Goal: Book appointment/travel/reservation

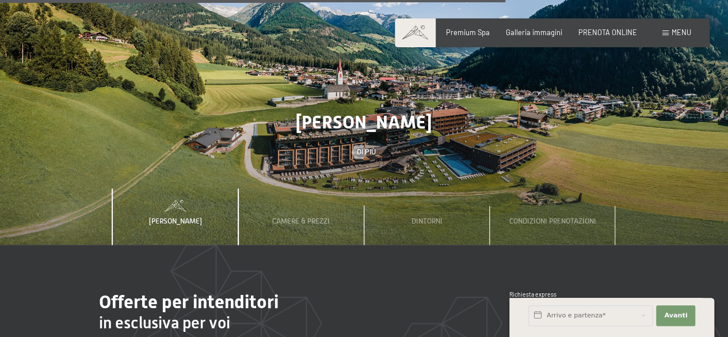
scroll to position [2876, 0]
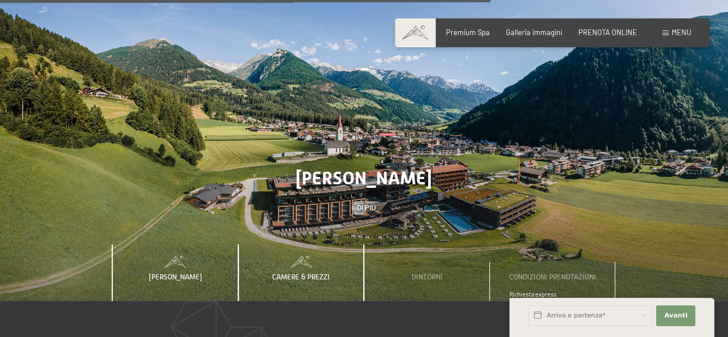
click at [298, 272] on span "Camere & Prezzi" at bounding box center [301, 276] width 58 height 9
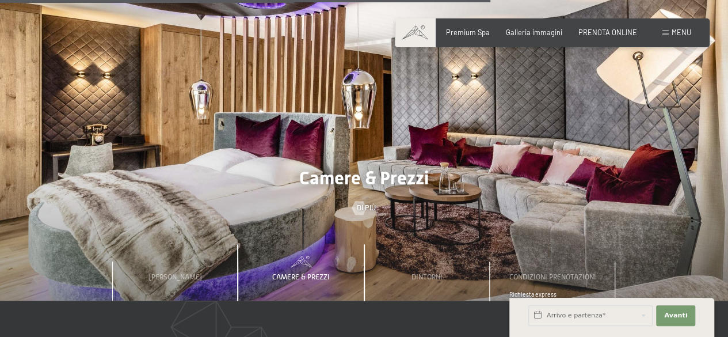
click at [299, 244] on div "Camere & Prezzi" at bounding box center [300, 272] width 71 height 56
click at [293, 272] on span "Camere & Prezzi" at bounding box center [301, 276] width 58 height 9
click at [307, 272] on span "Camere & Prezzi" at bounding box center [301, 276] width 58 height 9
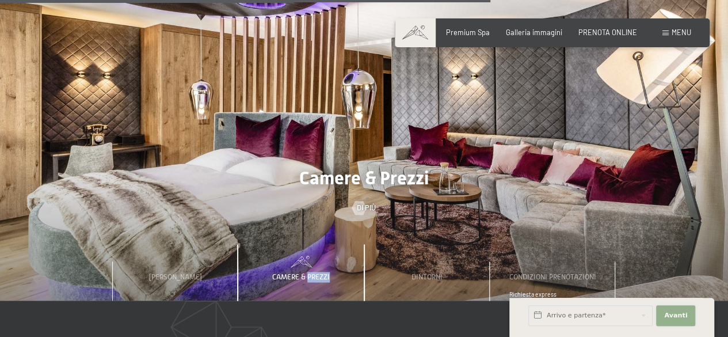
click at [674, 314] on span "Avanti" at bounding box center [675, 315] width 23 height 9
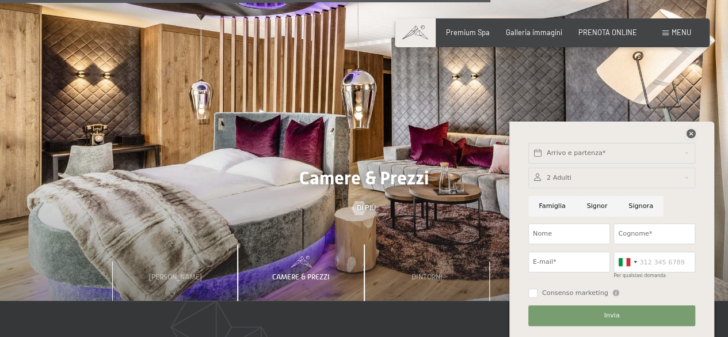
click at [691, 131] on icon at bounding box center [690, 133] width 9 height 9
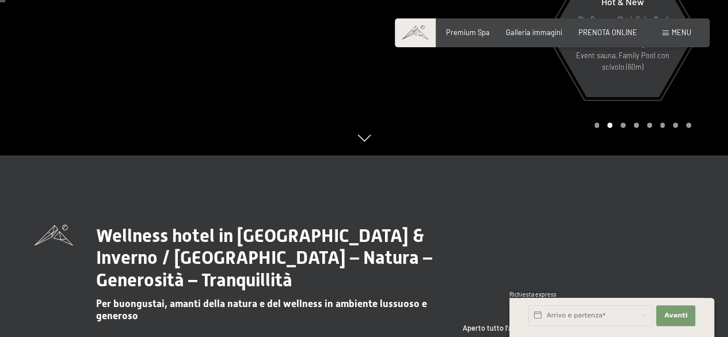
scroll to position [0, 0]
